Goal: Find specific page/section: Find specific page/section

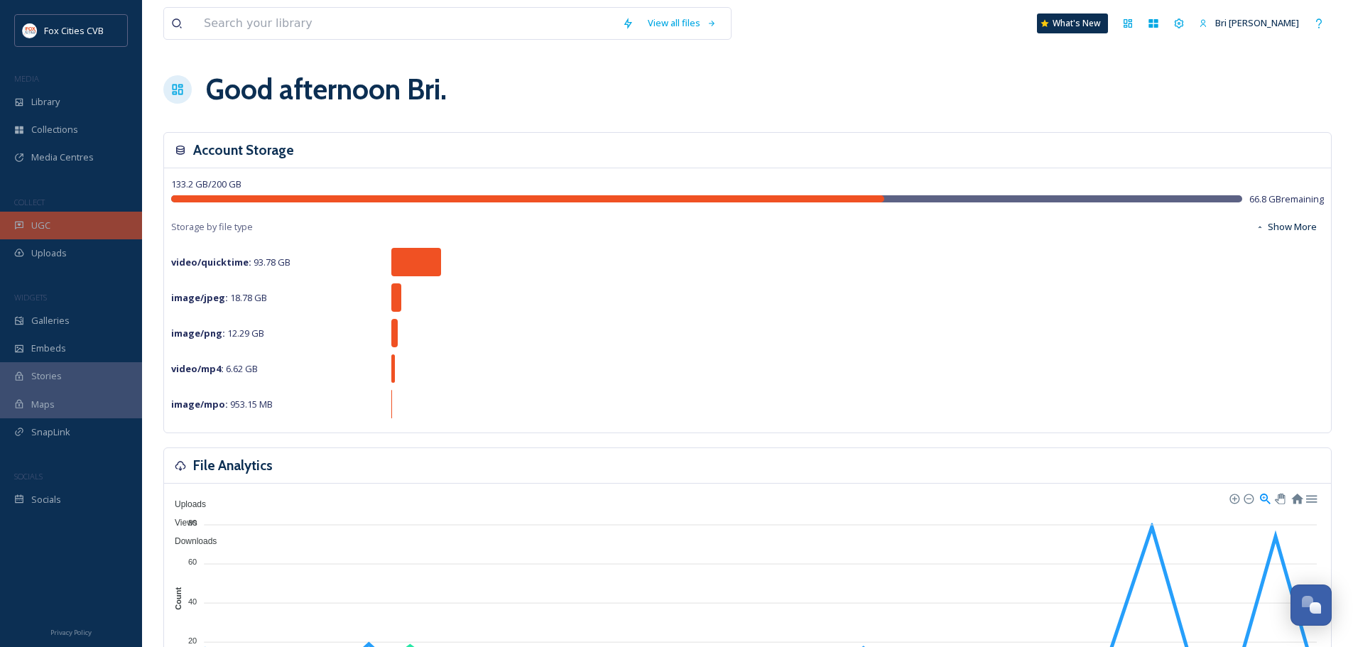
click at [76, 233] on div "UGC" at bounding box center [71, 226] width 142 height 28
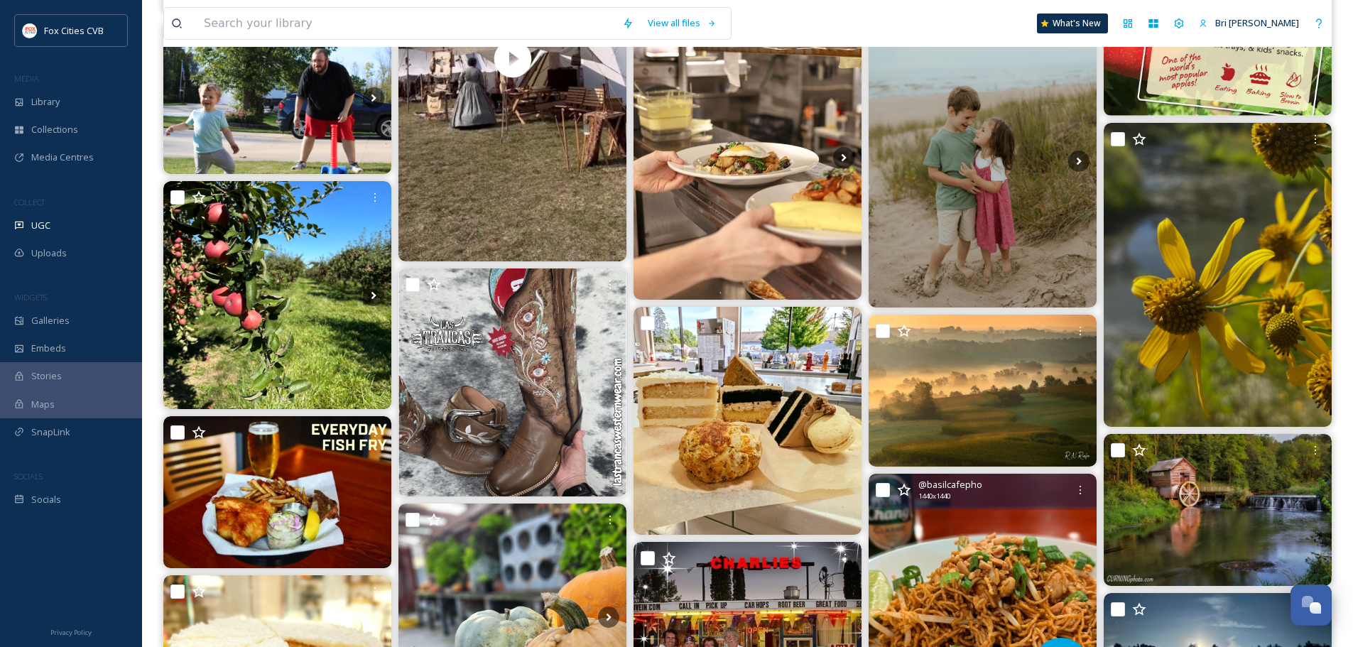
scroll to position [355, 0]
